Goal: Transaction & Acquisition: Purchase product/service

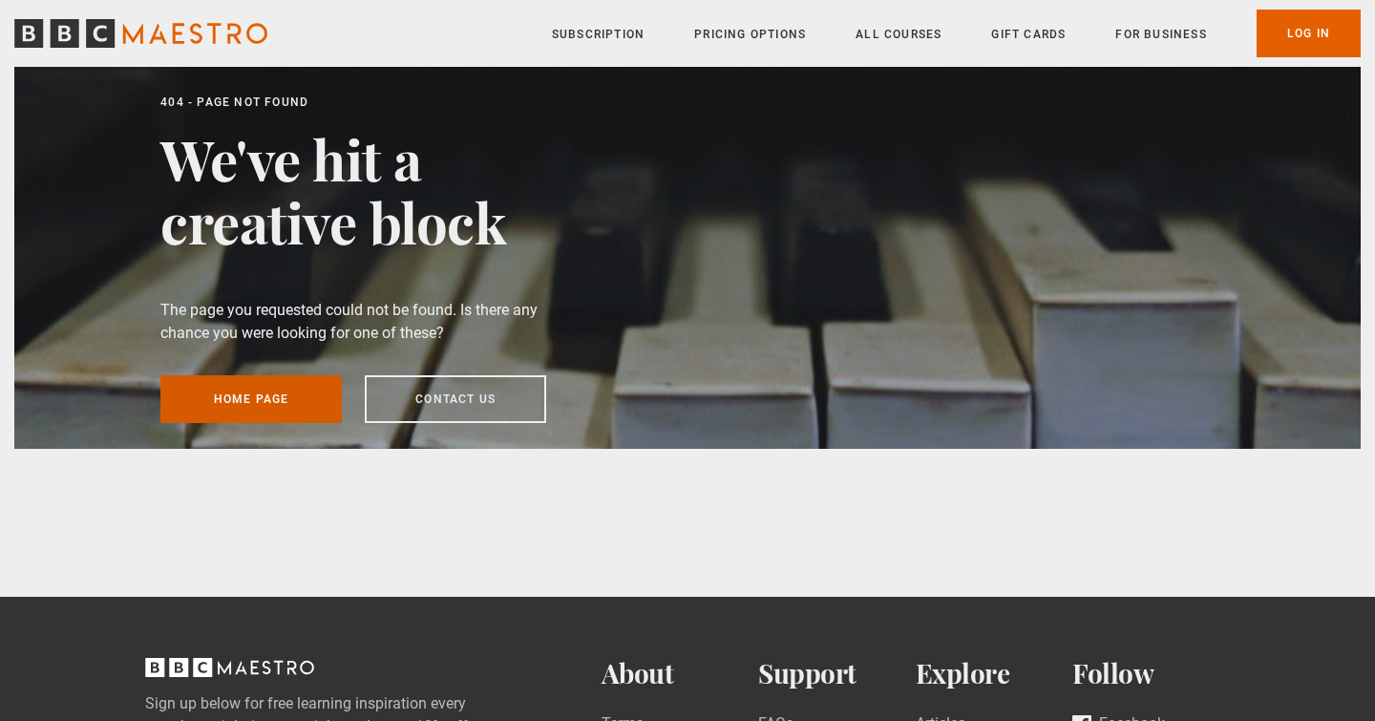
click at [258, 410] on link "Home page" at bounding box center [250, 399] width 181 height 48
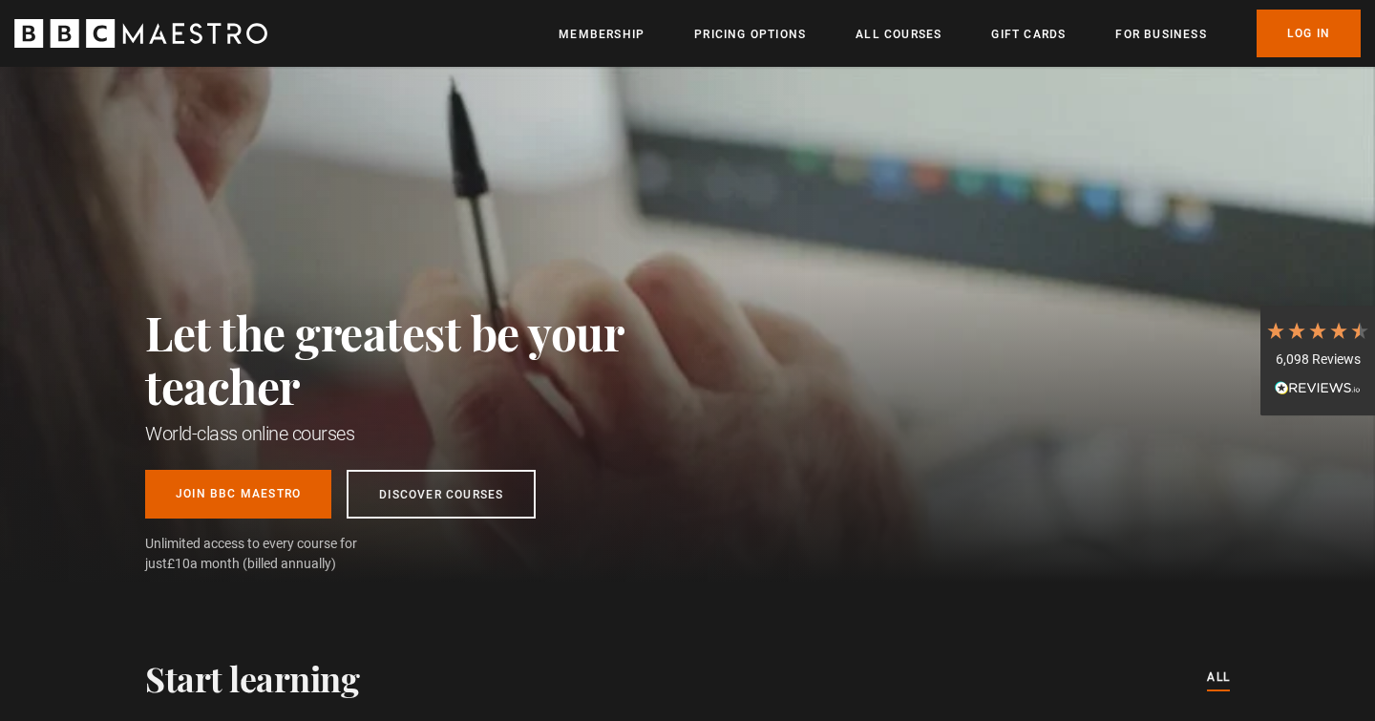
scroll to position [0, 250]
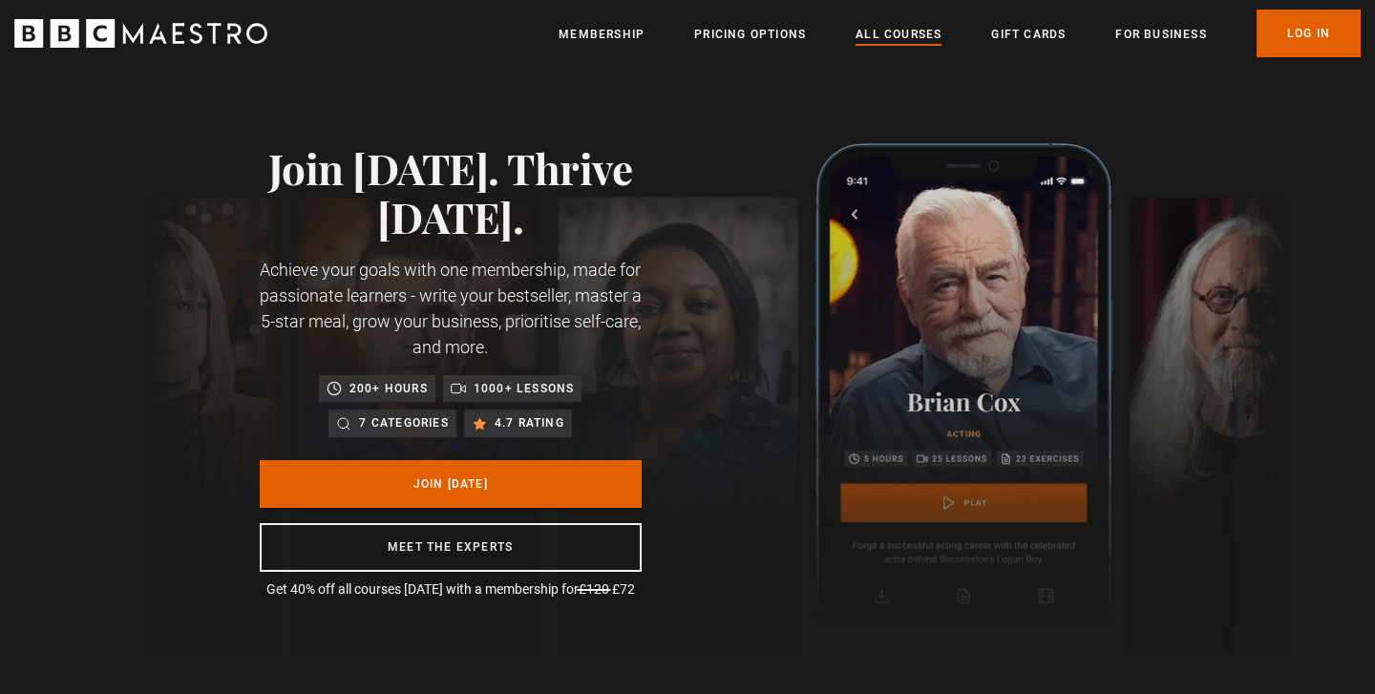
click at [884, 26] on link "All Courses" at bounding box center [899, 34] width 86 height 19
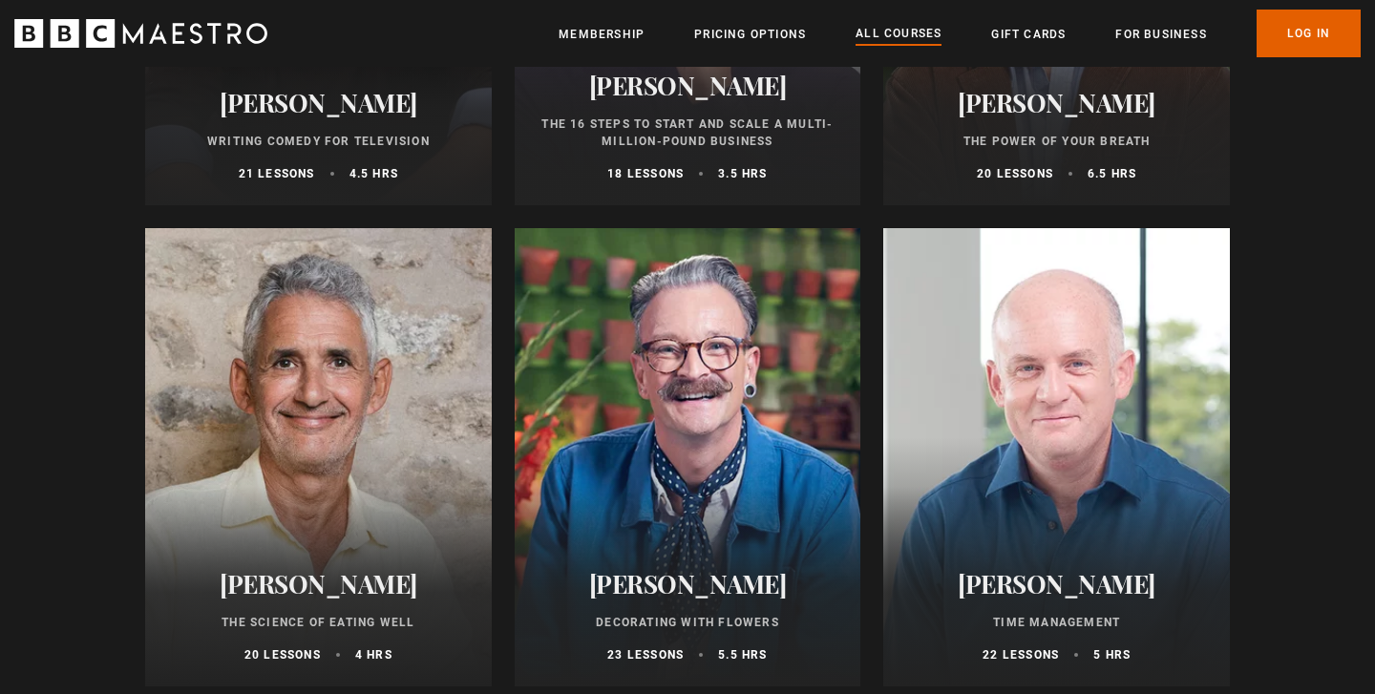
scroll to position [2780, 0]
click at [1059, 492] on div at bounding box center [1056, 457] width 347 height 458
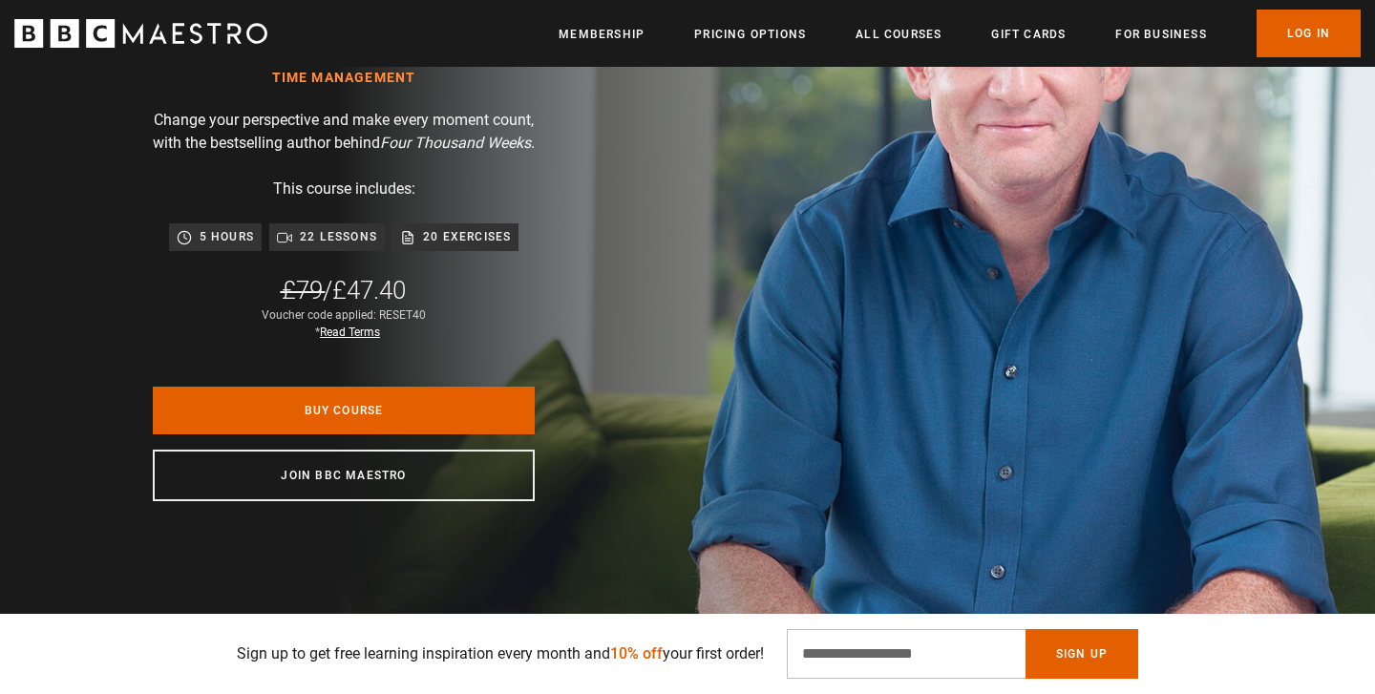
scroll to position [224, 0]
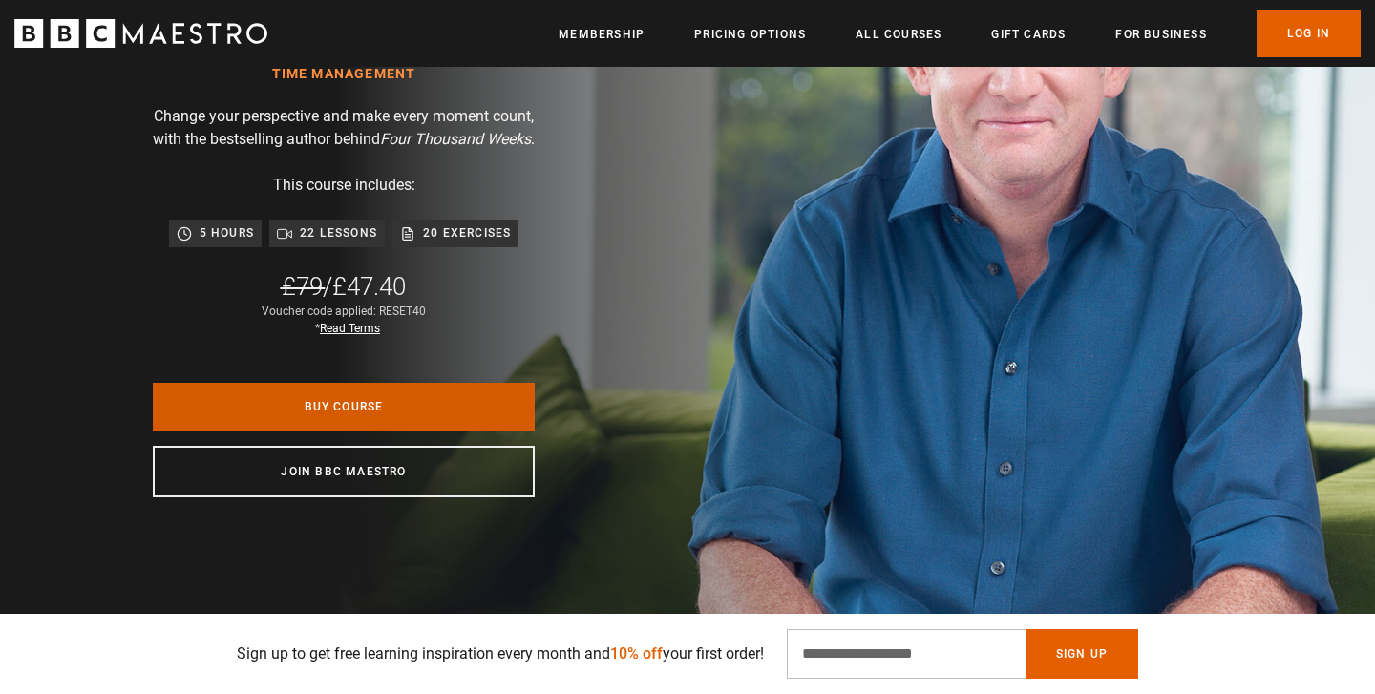
click at [471, 431] on link "Buy Course" at bounding box center [344, 407] width 382 height 48
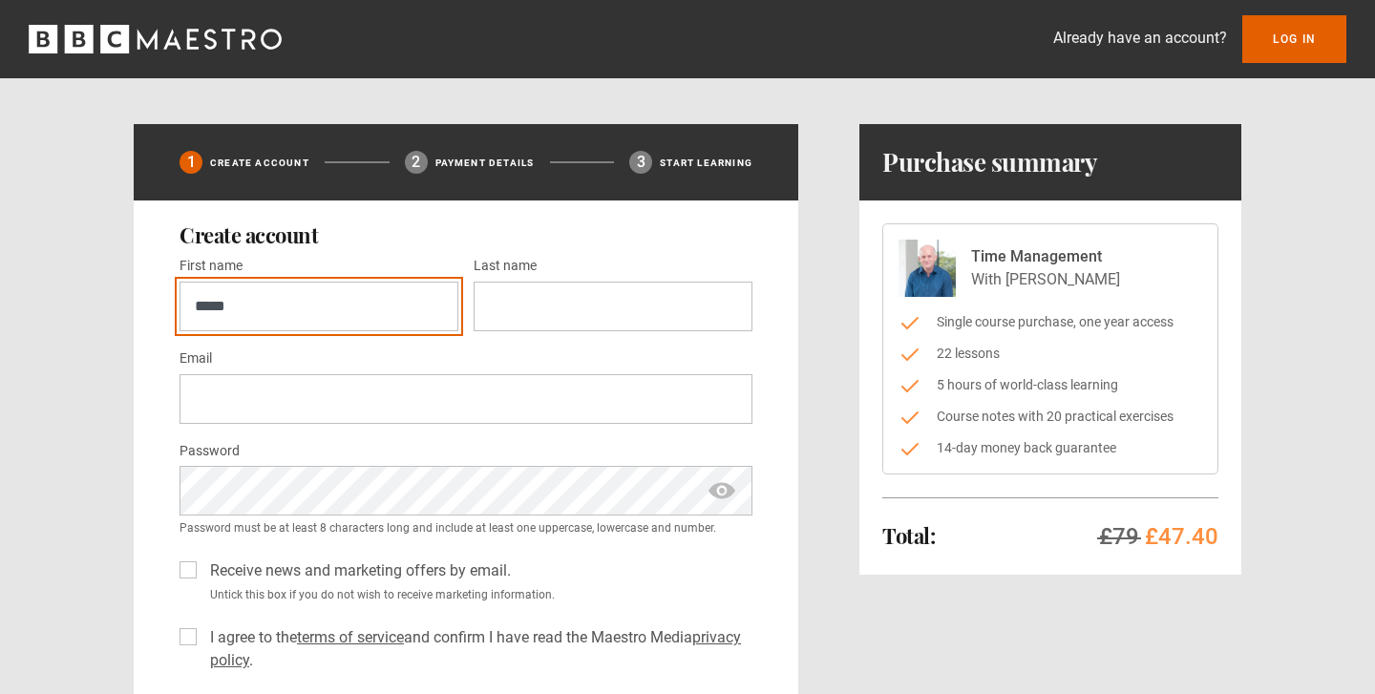
type input "*****"
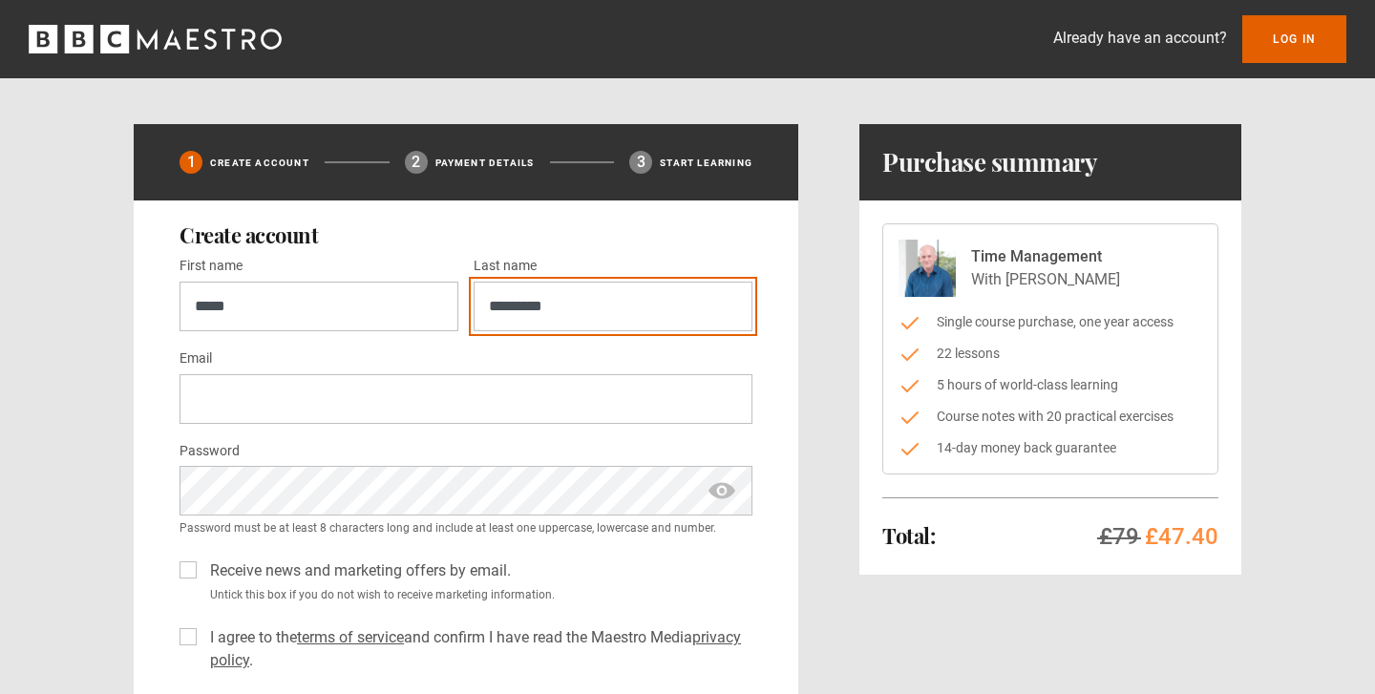
type input "*********"
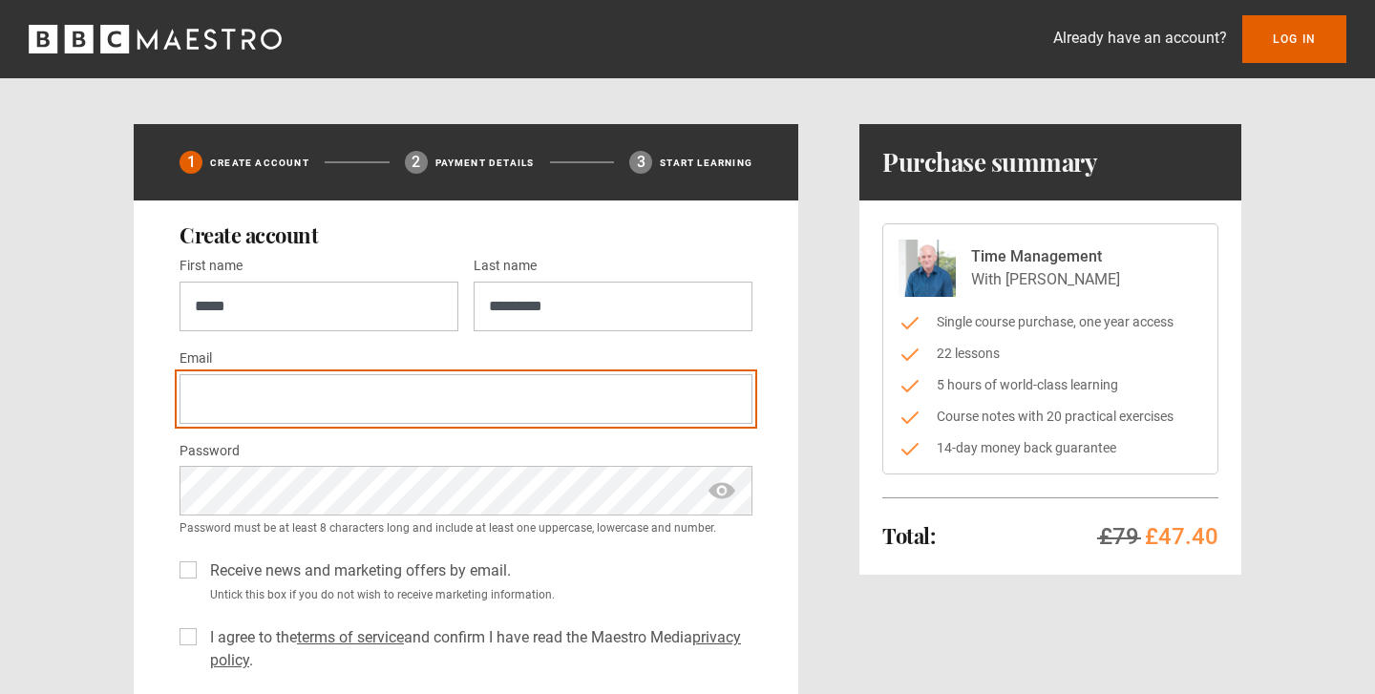
type input "**********"
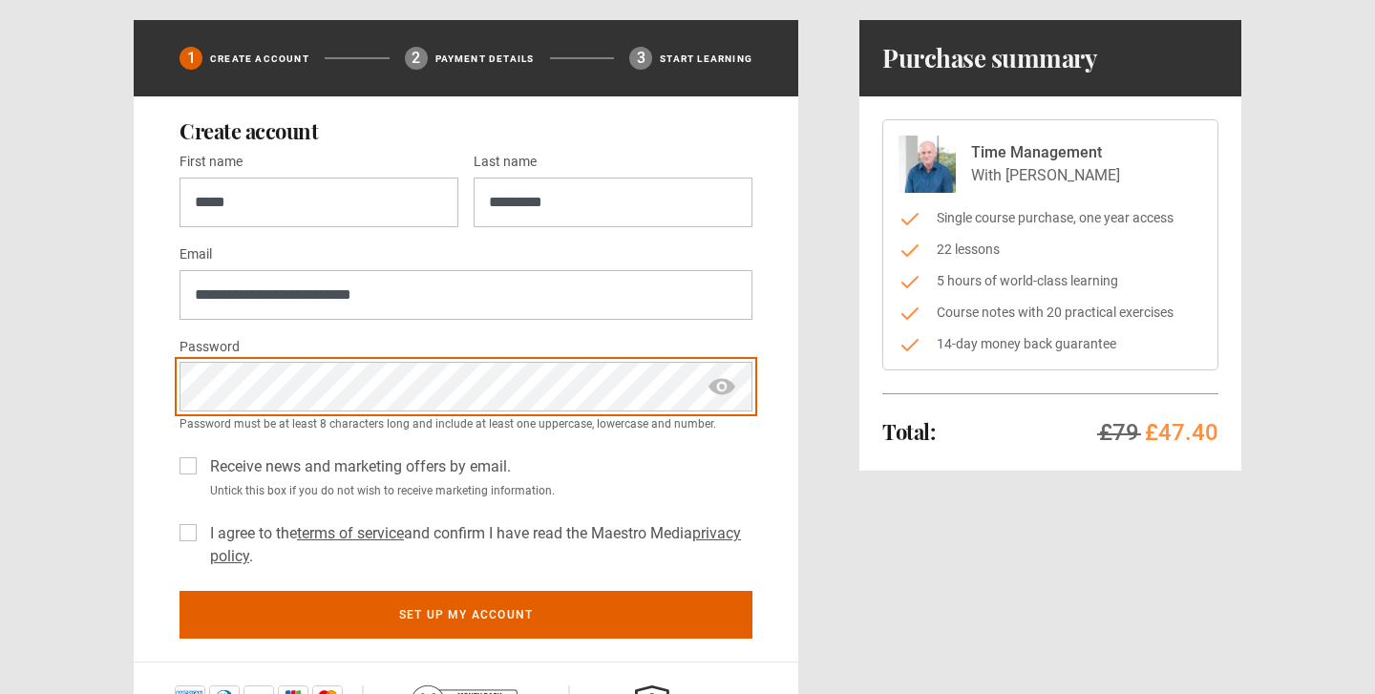
scroll to position [171, 0]
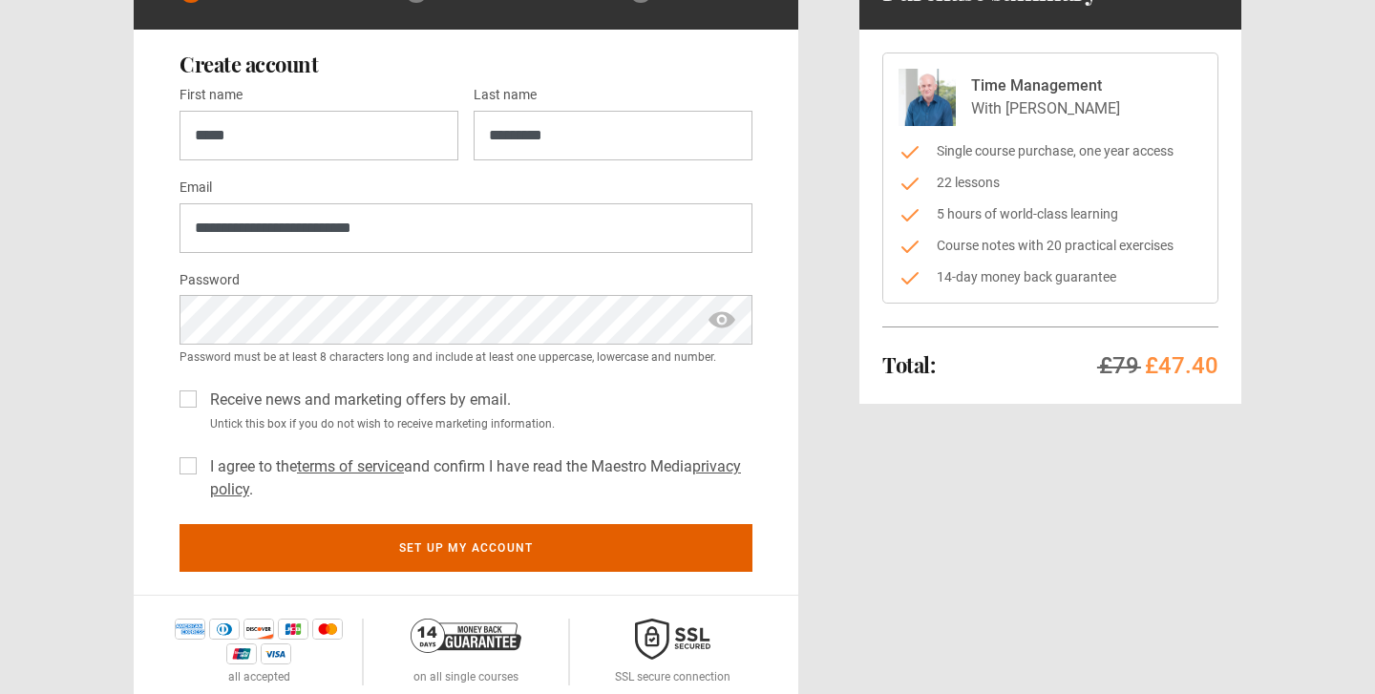
click at [202, 396] on label "Receive news and marketing offers by email." at bounding box center [356, 400] width 308 height 23
click at [202, 460] on label "I agree to the terms of service and confirm I have read the Maestro Media priva…" at bounding box center [477, 478] width 550 height 46
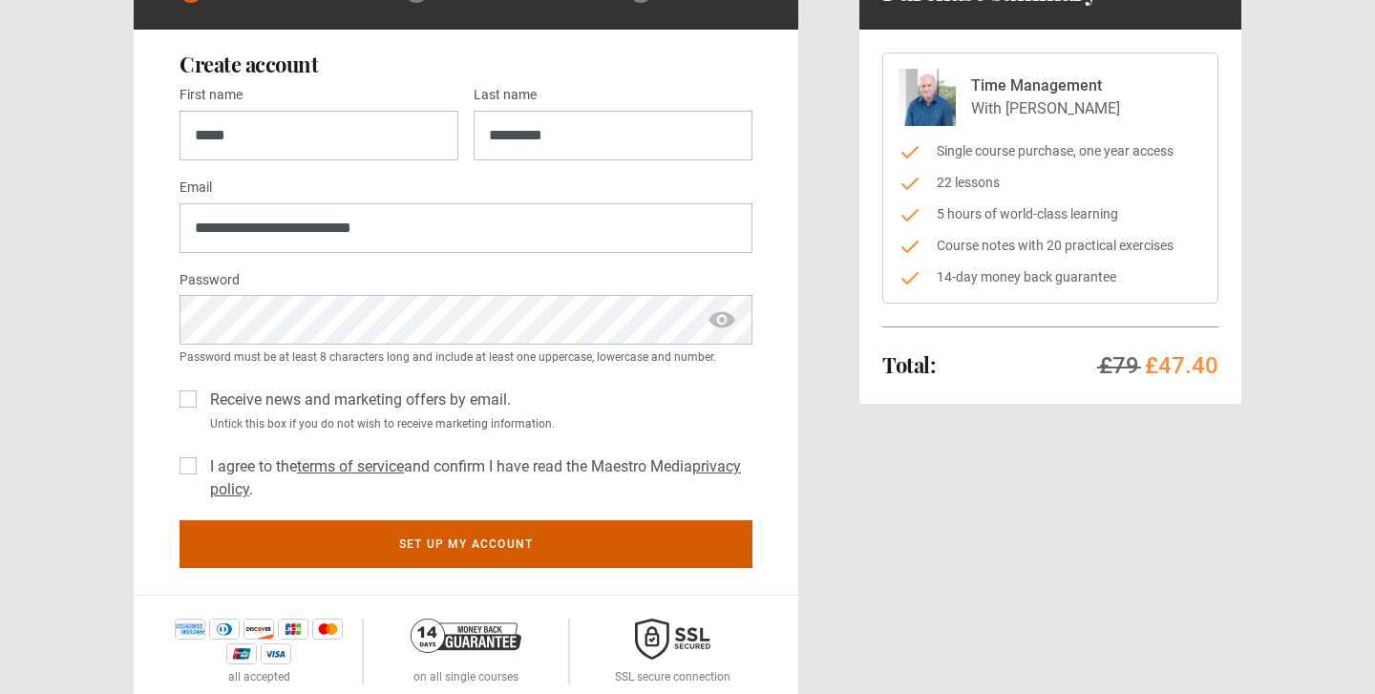
click at [272, 534] on button "Set up my account" at bounding box center [466, 544] width 573 height 48
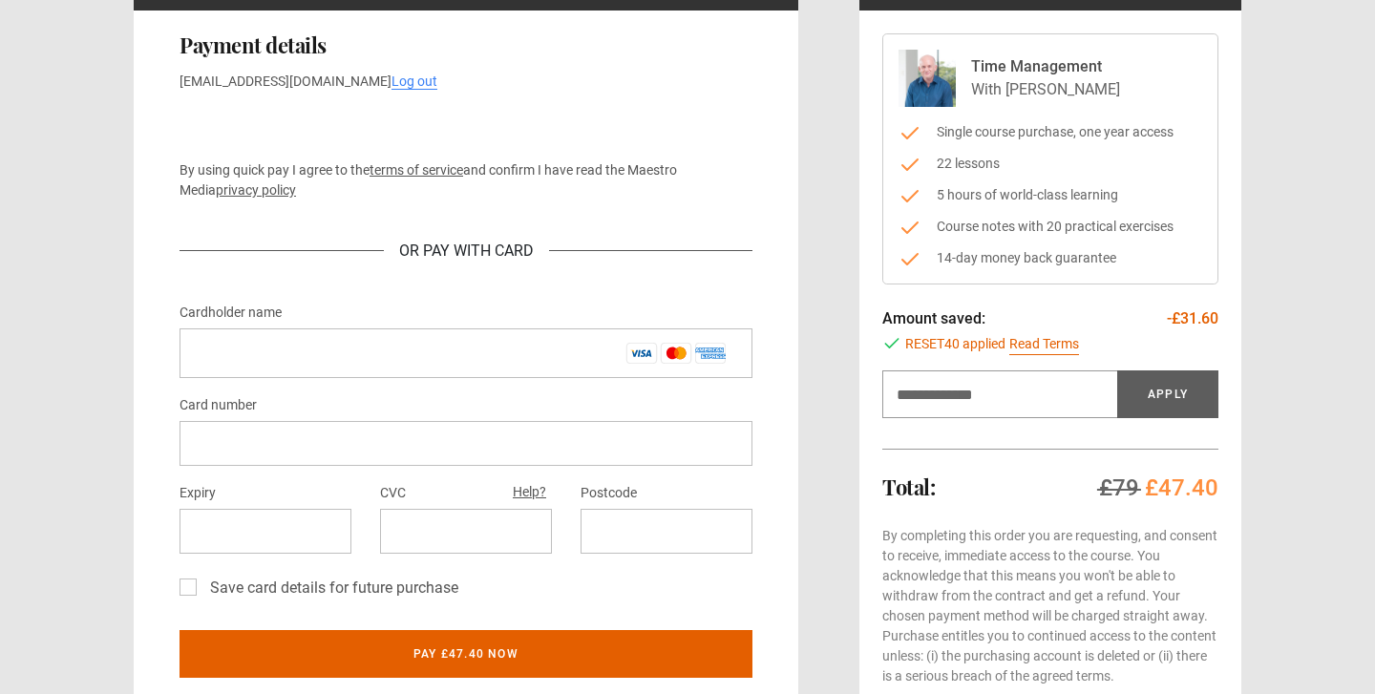
scroll to position [190, 0]
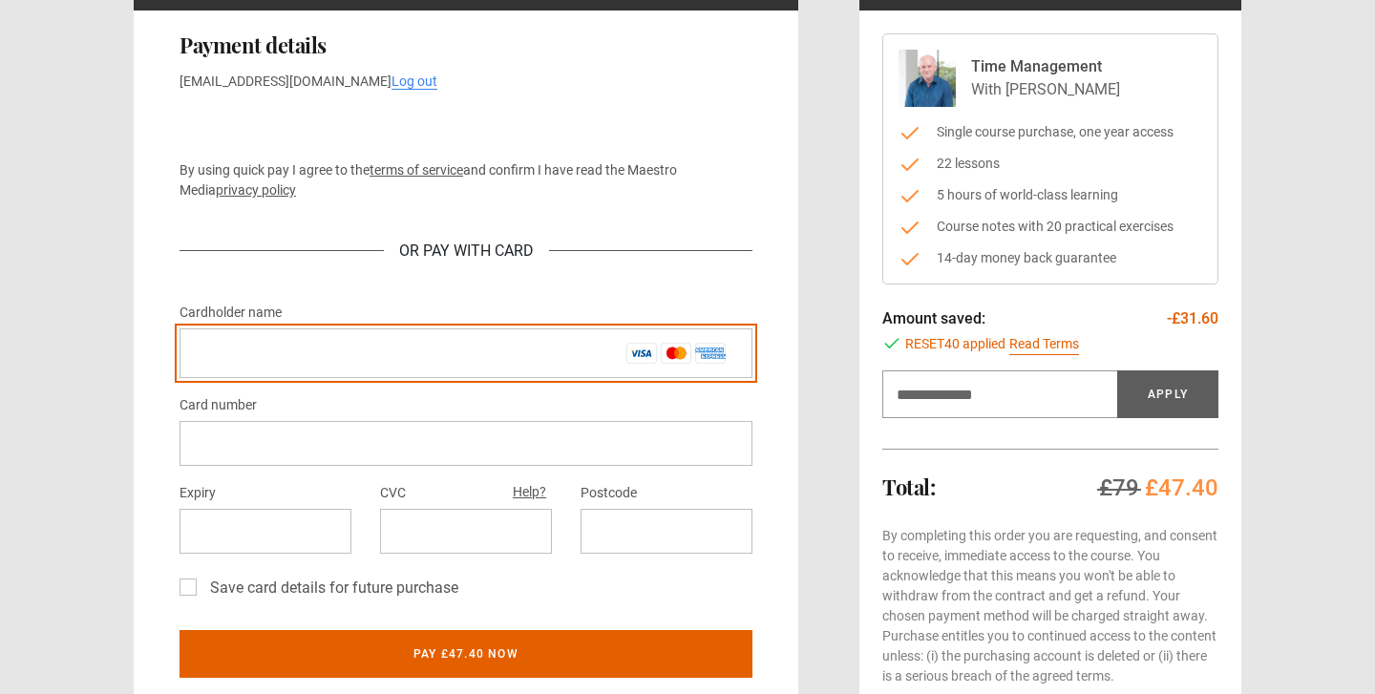
click at [454, 367] on input "Cardholder name *" at bounding box center [466, 353] width 573 height 50
click at [469, 369] on input "Cardholder name *" at bounding box center [466, 353] width 573 height 50
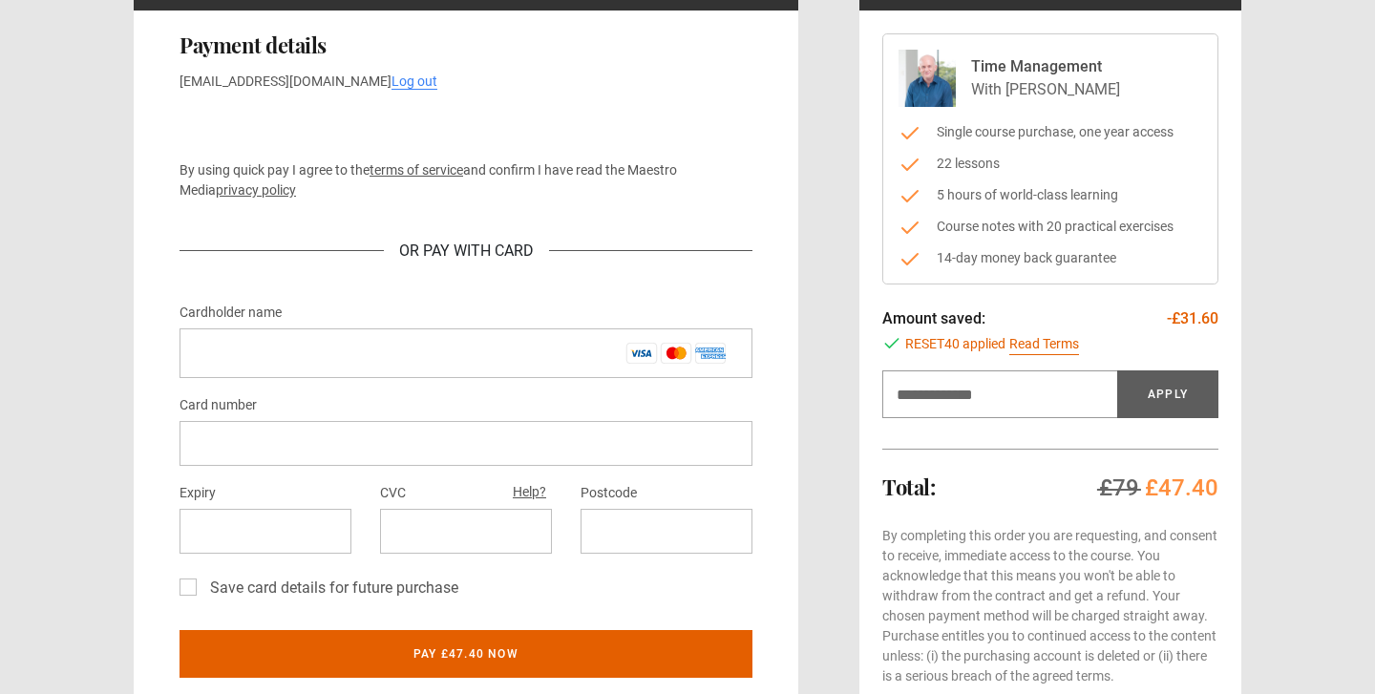
click at [389, 457] on div at bounding box center [466, 443] width 573 height 45
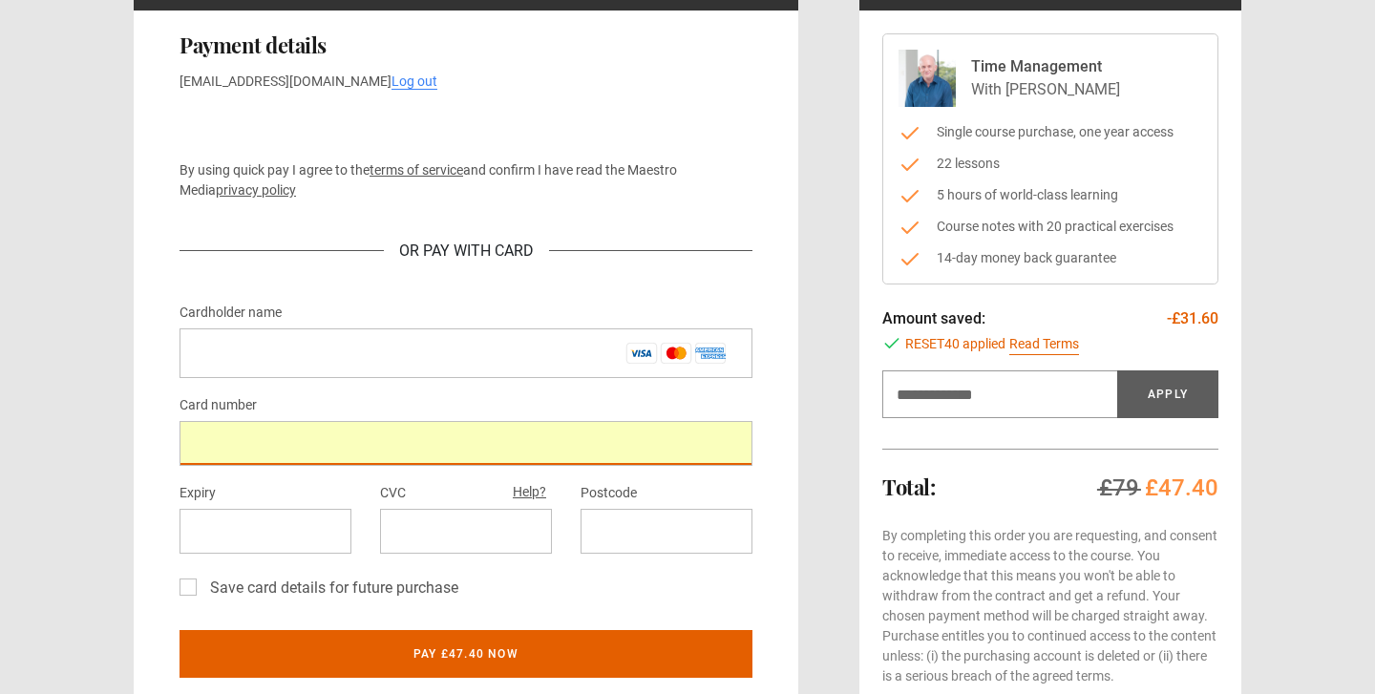
click at [400, 325] on div "Cardholder name *" at bounding box center [466, 339] width 573 height 77
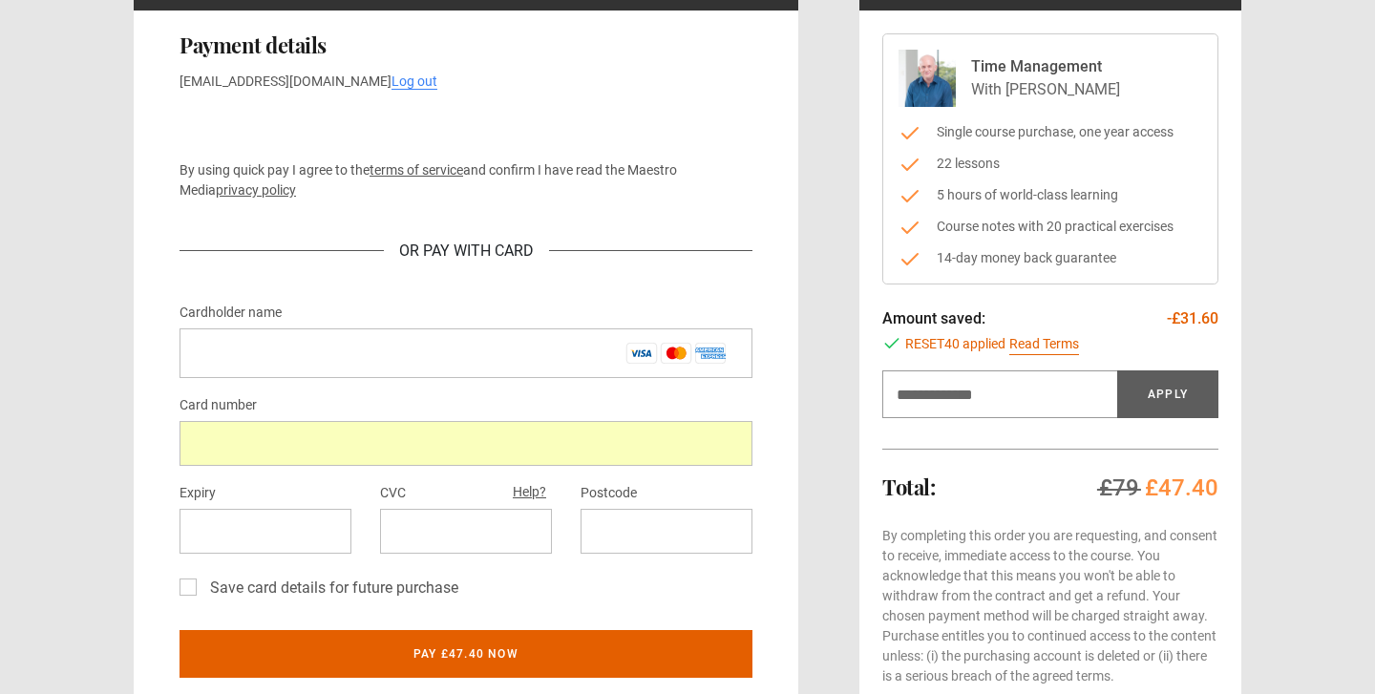
click at [401, 391] on div "Cardholder name * Card number Expiry CVC Help? Postcode Save card details for f…" at bounding box center [466, 454] width 573 height 306
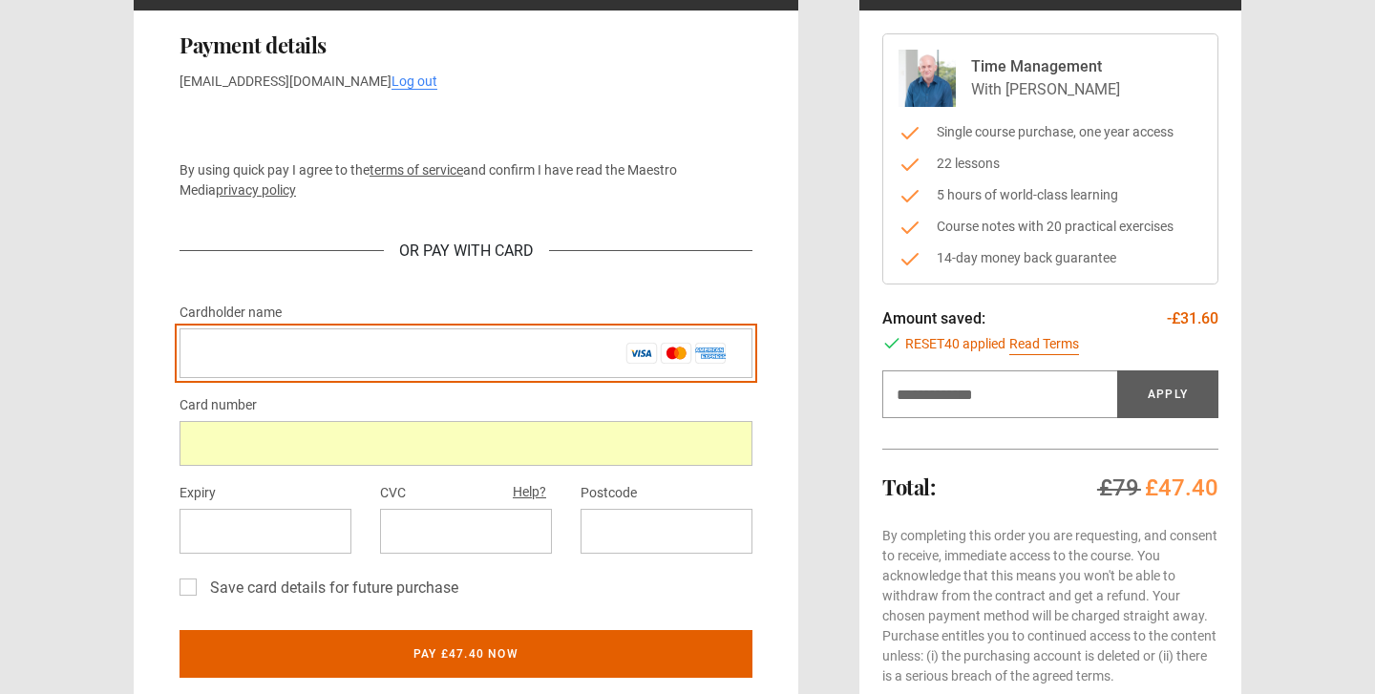
click at [349, 369] on input "Cardholder name *" at bounding box center [466, 353] width 573 height 50
type input "**********"
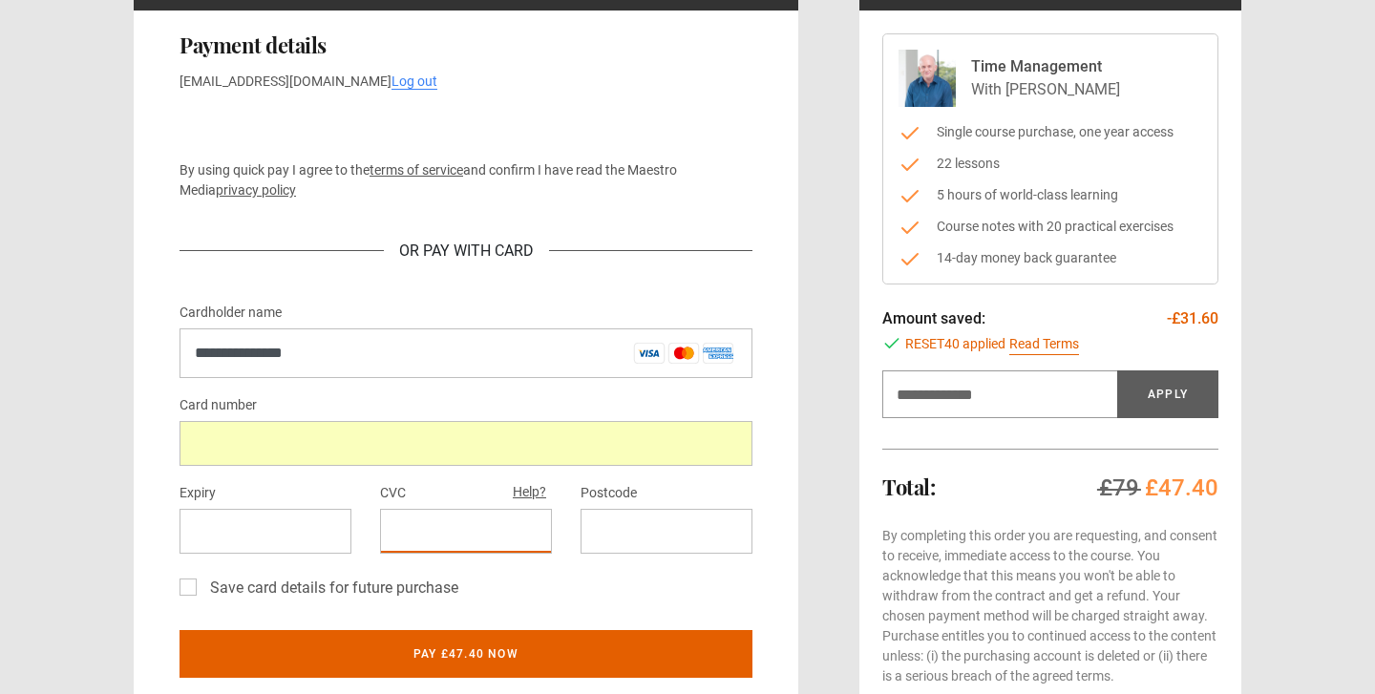
scroll to position [191, 0]
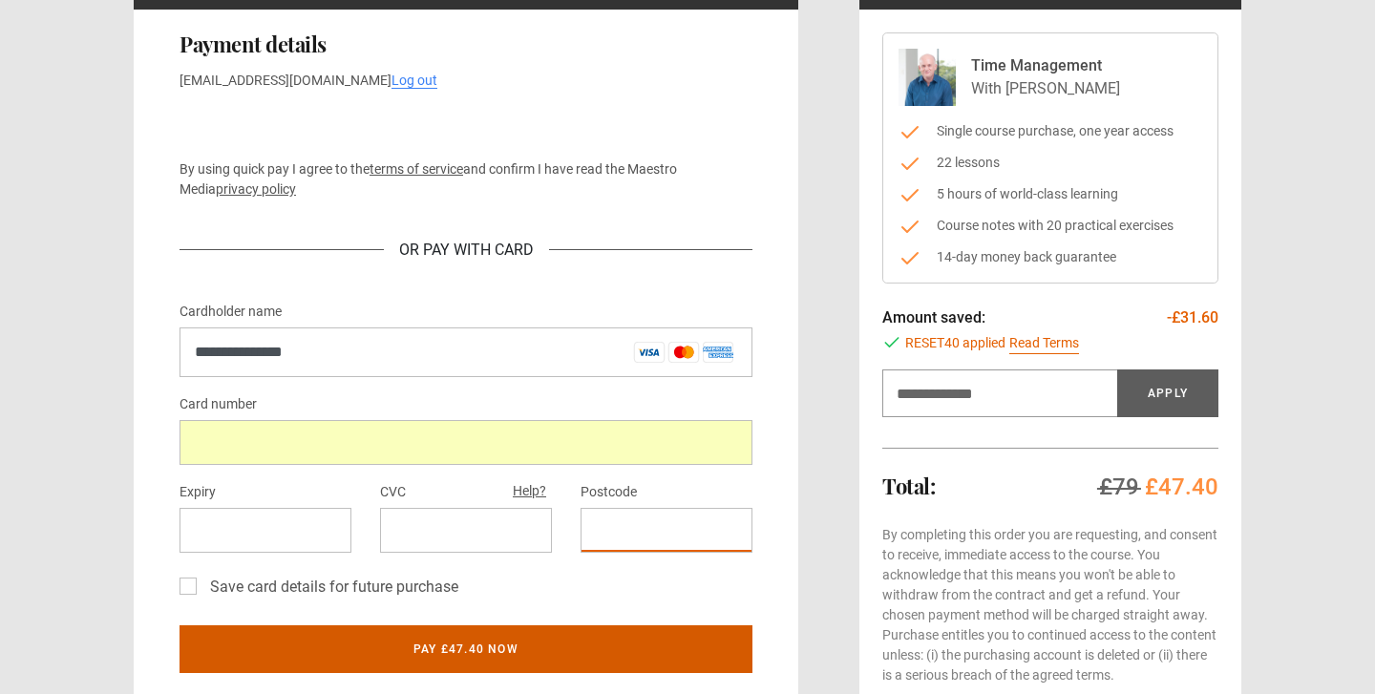
click at [580, 642] on button "Pay £47.40 now" at bounding box center [466, 649] width 573 height 48
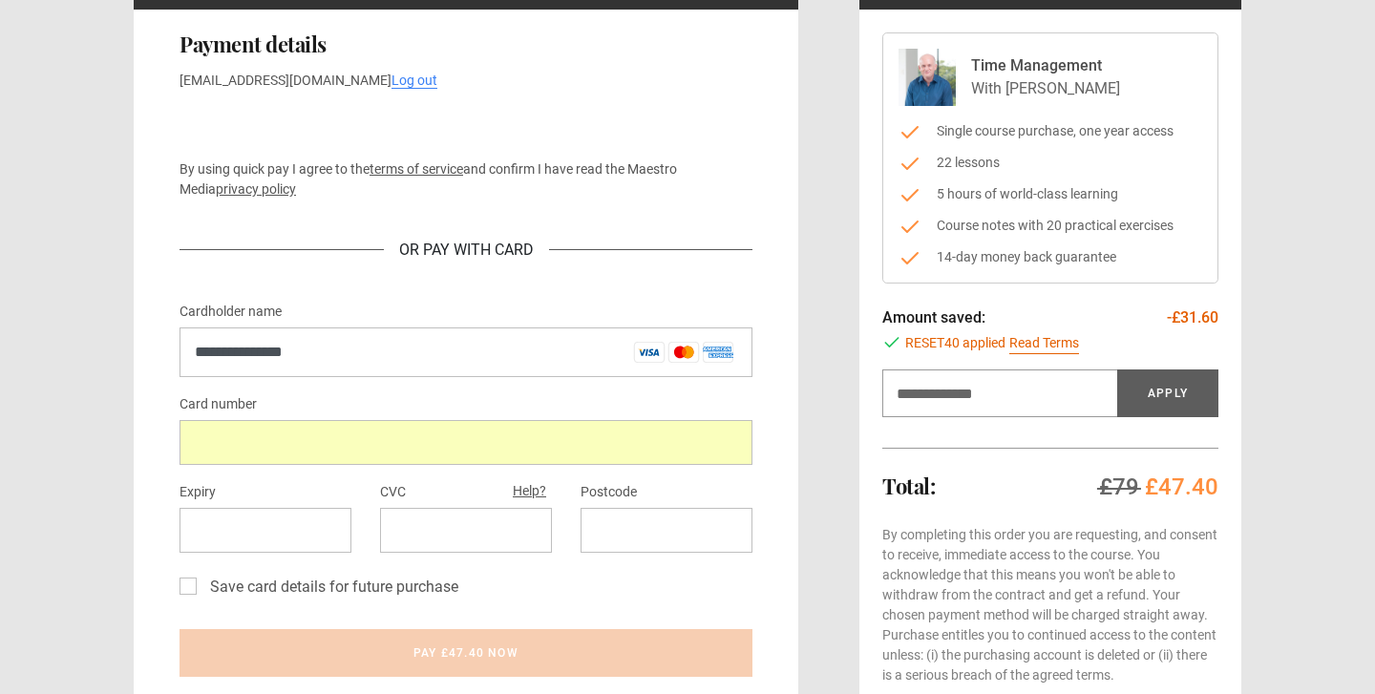
scroll to position [259, 0]
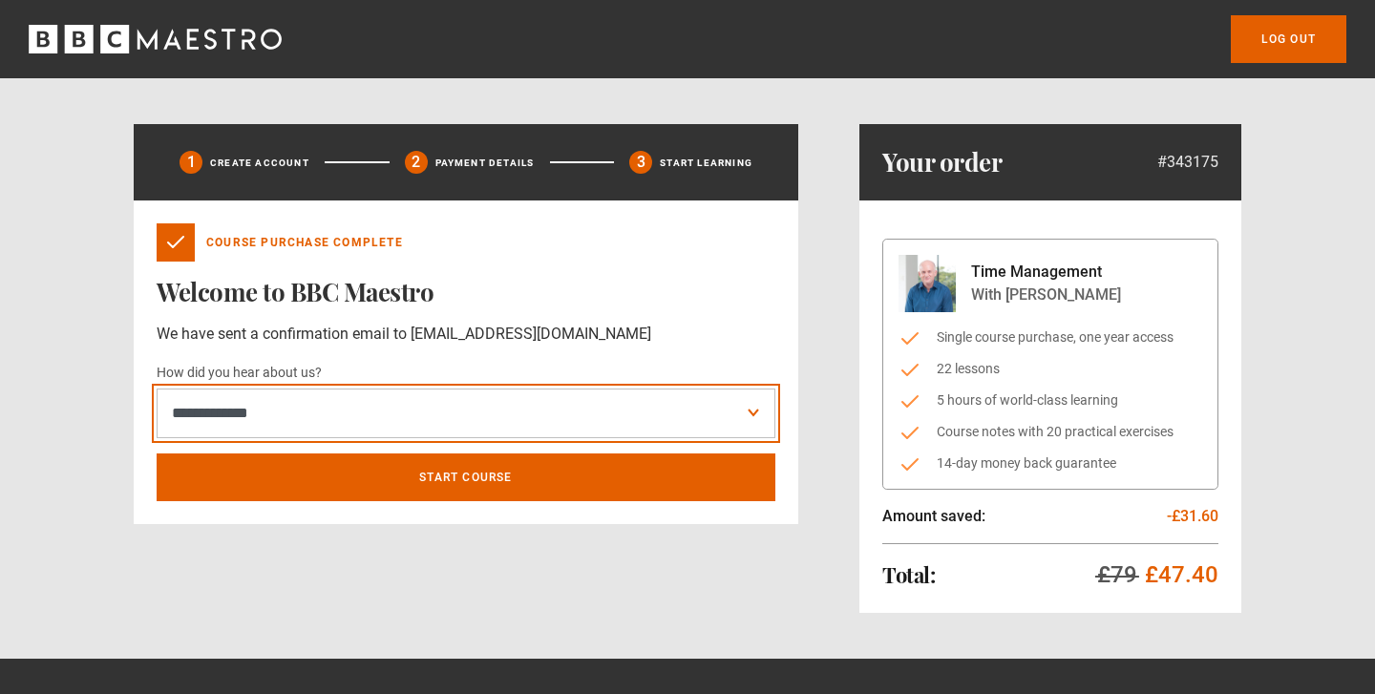
select select "*****"
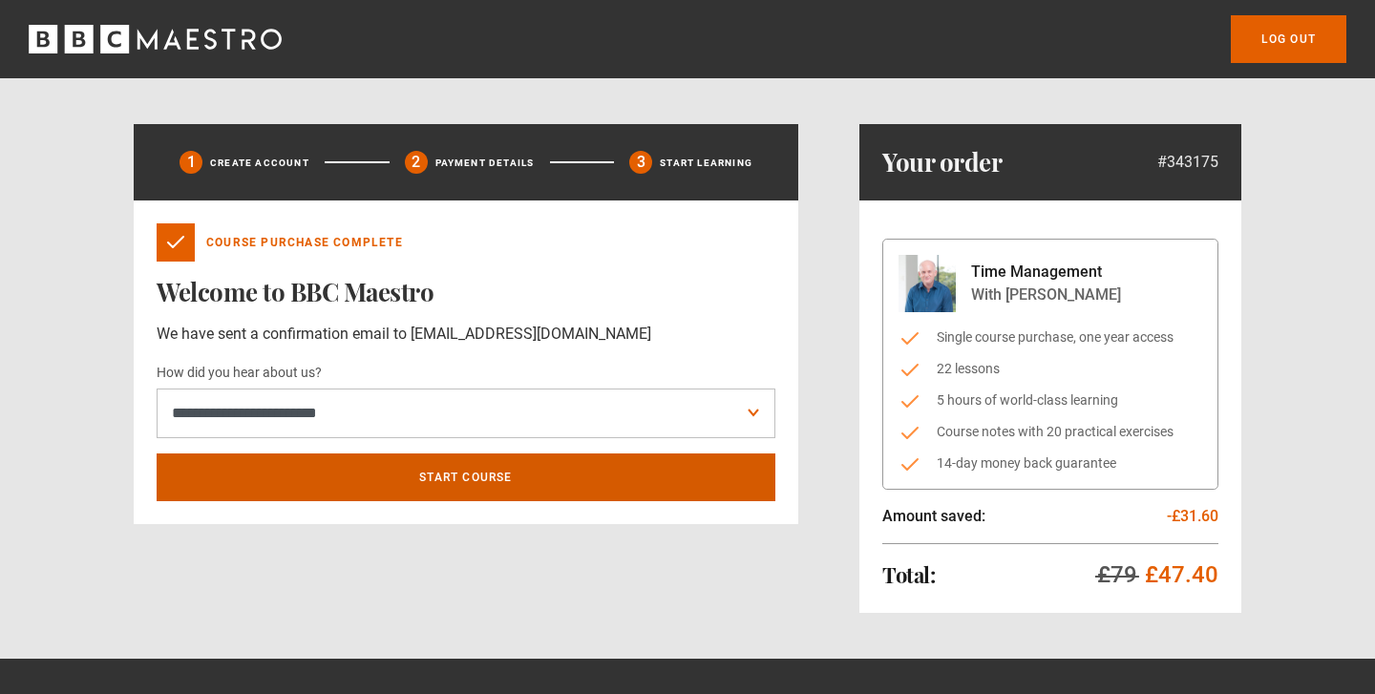
click at [328, 476] on link "Start course" at bounding box center [466, 478] width 619 height 48
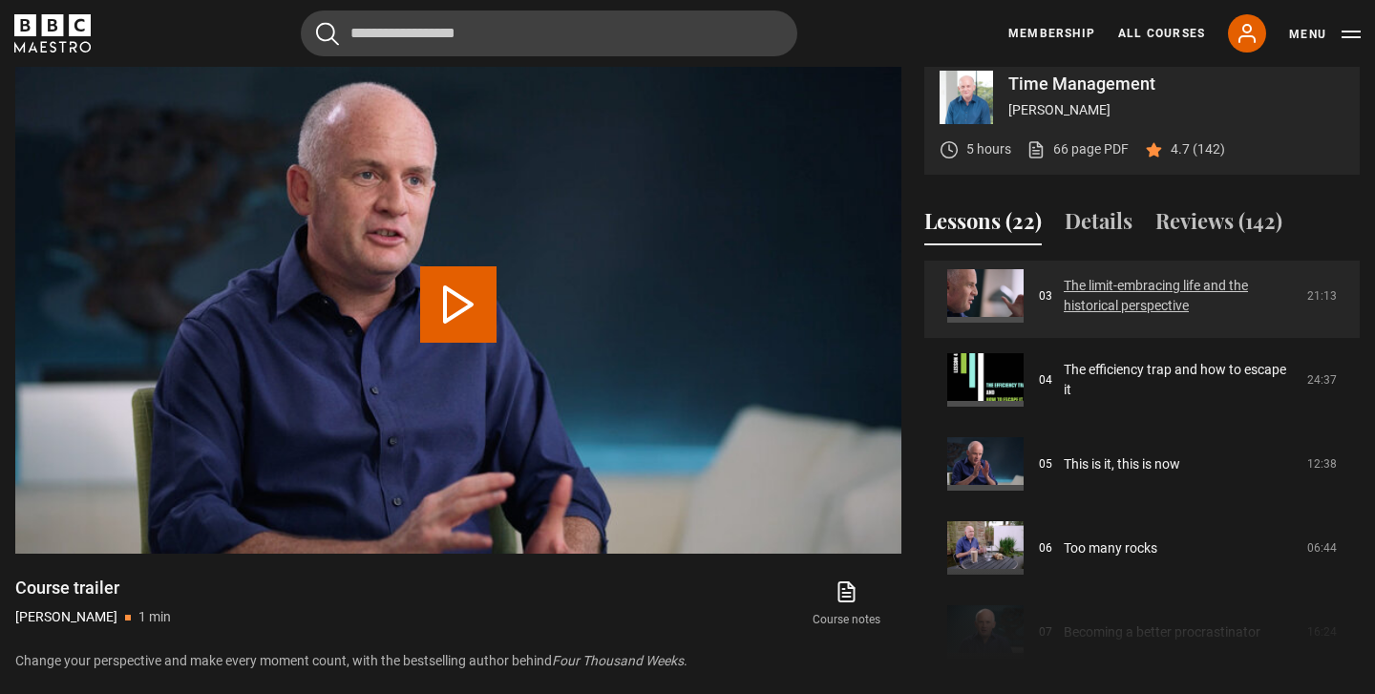
scroll to position [270, 0]
